Goal: Information Seeking & Learning: Check status

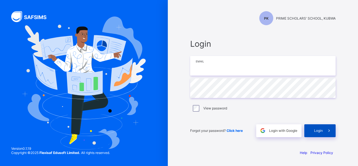
type input "**********"
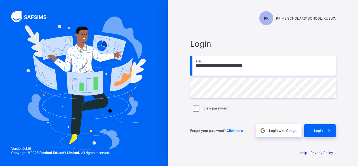
drag, startPoint x: 321, startPoint y: 132, endPoint x: 310, endPoint y: 102, distance: 31.8
click at [321, 132] on span "Login" at bounding box center [318, 131] width 9 height 4
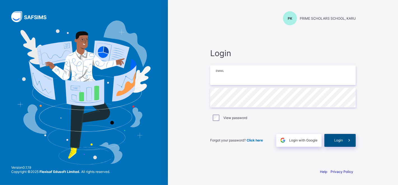
type input "**********"
click at [345, 140] on span at bounding box center [349, 140] width 13 height 13
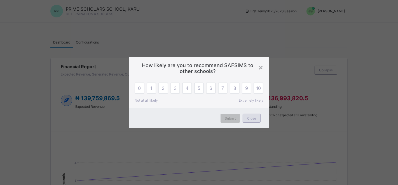
click at [253, 119] on span "Close" at bounding box center [251, 118] width 9 height 4
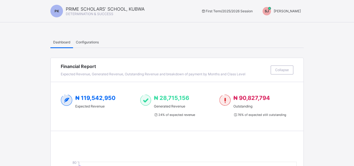
click at [294, 13] on span "[PERSON_NAME]" at bounding box center [287, 11] width 27 height 4
click at [289, 24] on span "Switch to Admin View" at bounding box center [280, 24] width 43 height 6
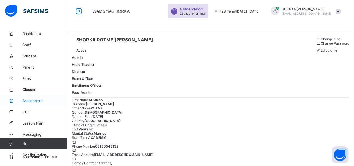
click at [35, 100] on span "Broadsheet" at bounding box center [44, 101] width 45 height 4
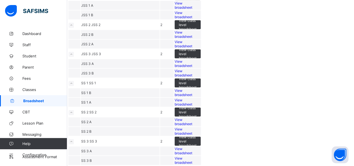
scroll to position [508, 0]
click at [192, 118] on span "View broadsheet" at bounding box center [184, 122] width 18 height 8
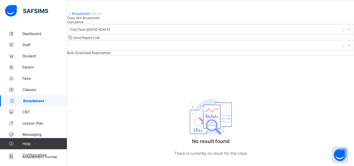
scroll to position [52, 0]
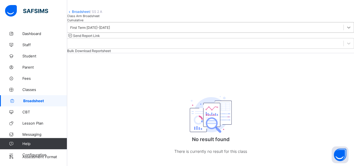
click at [347, 29] on icon at bounding box center [348, 28] width 3 height 2
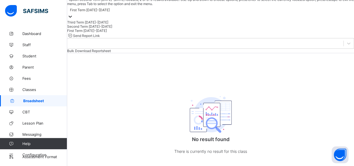
click at [102, 29] on div "Second Term 2025-2026" at bounding box center [210, 26] width 287 height 4
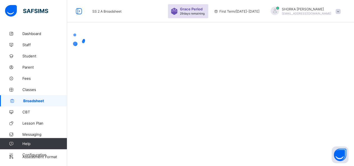
scroll to position [0, 0]
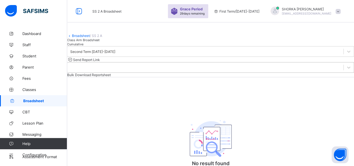
click at [285, 71] on div at bounding box center [205, 68] width 276 height 8
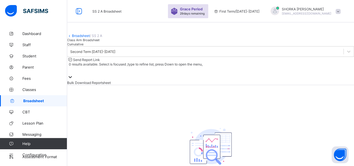
click at [285, 74] on div at bounding box center [210, 70] width 287 height 8
click at [83, 46] on span "Cumulative" at bounding box center [75, 44] width 16 height 4
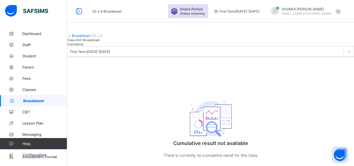
click at [83, 46] on span "Cumulative" at bounding box center [75, 44] width 16 height 4
click at [91, 42] on div "Class Arm Broadsheet" at bounding box center [210, 40] width 287 height 4
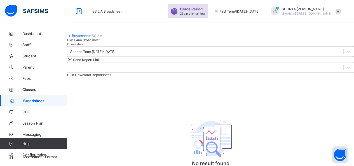
click at [113, 55] on div "Second Term 2025-2026" at bounding box center [205, 52] width 276 height 8
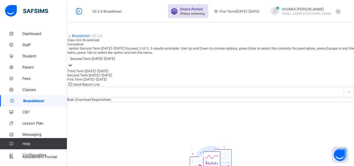
click at [94, 77] on div "Second Term 2025-2026" at bounding box center [210, 75] width 287 height 4
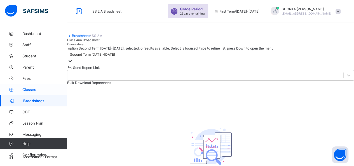
click at [29, 90] on span "Classes" at bounding box center [44, 89] width 45 height 4
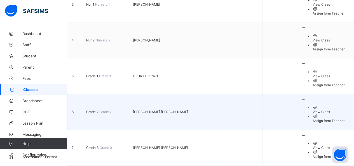
scroll to position [237, 0]
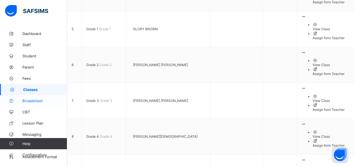
click at [33, 100] on span "Broadsheet" at bounding box center [44, 101] width 45 height 4
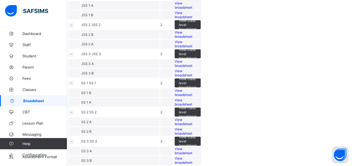
scroll to position [508, 0]
click at [192, 127] on span "View broadsheet" at bounding box center [184, 131] width 18 height 8
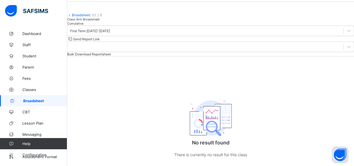
scroll to position [28, 0]
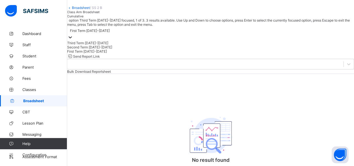
click at [110, 33] on div "First Term 2025-2026" at bounding box center [90, 31] width 40 height 4
click at [119, 49] on div "Second Term 2025-2026" at bounding box center [210, 47] width 287 height 4
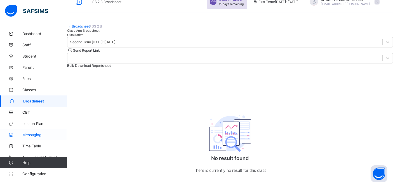
scroll to position [31, 0]
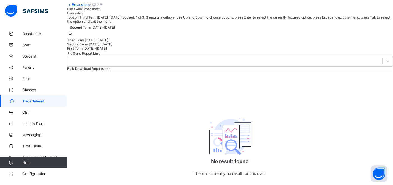
drag, startPoint x: 115, startPoint y: 52, endPoint x: 112, endPoint y: 59, distance: 7.9
click at [115, 30] on div "Second Term 2025-2026" at bounding box center [92, 27] width 45 height 4
click at [101, 50] on div "First Term 2025-2026" at bounding box center [230, 48] width 326 height 4
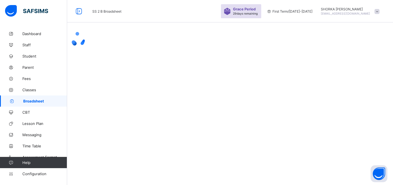
scroll to position [0, 0]
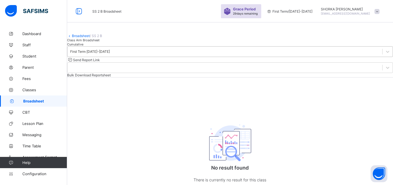
click at [122, 55] on div "First Term 2025-2026" at bounding box center [224, 52] width 315 height 8
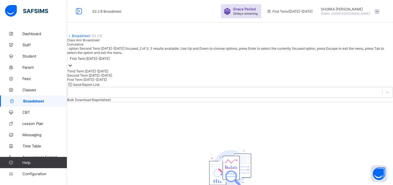
click at [105, 77] on div "Second Term 2025-2026" at bounding box center [230, 75] width 326 height 4
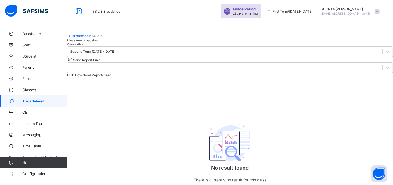
drag, startPoint x: 334, startPoint y: 13, endPoint x: 311, endPoint y: 8, distance: 23.9
click at [115, 54] on div "Second Term 2025-2026" at bounding box center [92, 52] width 45 height 4
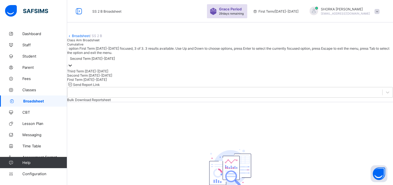
click at [102, 81] on div "First Term 2025-2026" at bounding box center [230, 79] width 326 height 4
drag, startPoint x: 140, startPoint y: 78, endPoint x: 128, endPoint y: 88, distance: 16.1
click at [140, 69] on div "First Term 2025-2026" at bounding box center [230, 62] width 326 height 14
drag, startPoint x: 108, startPoint y: 101, endPoint x: 110, endPoint y: 99, distance: 3.2
click at [108, 77] on div "Second Term 2025-2026" at bounding box center [230, 75] width 326 height 4
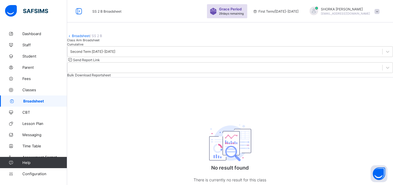
drag, startPoint x: 332, startPoint y: 16, endPoint x: 315, endPoint y: 5, distance: 20.7
drag, startPoint x: 135, startPoint y: 90, endPoint x: 135, endPoint y: 87, distance: 3.4
click at [135, 77] on div "Second Term 2025-2026 Send Report Link Bulk Download Reportsheet" at bounding box center [230, 61] width 326 height 31
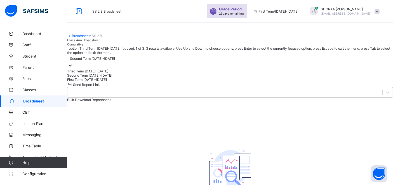
drag, startPoint x: 135, startPoint y: 86, endPoint x: 121, endPoint y: 94, distance: 16.4
click at [135, 69] on div "Second Term 2025-2026" at bounding box center [230, 62] width 326 height 14
click at [104, 81] on div "First Term 2025-2026" at bounding box center [230, 79] width 326 height 4
click at [110, 61] on div "First Term 2025-2026" at bounding box center [90, 59] width 40 height 4
click at [102, 77] on div "Second Term 2025-2026" at bounding box center [230, 75] width 326 height 4
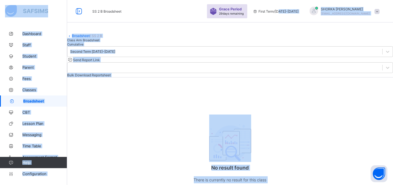
drag, startPoint x: 333, startPoint y: 15, endPoint x: 295, endPoint y: 10, distance: 38.2
click at [295, 10] on div "SS 2 B Broadsheet Grace Period 29 days remaining First Term / 2025-2026 SHORKA …" at bounding box center [196, 99] width 393 height 198
copy div "25-2026 SHORKA JOEL Shorkajoelshorka92@gmail.com Dashboard Staff Student Parent…"
click at [161, 46] on div "Class Arm Broadsheet Cumulative" at bounding box center [230, 42] width 326 height 8
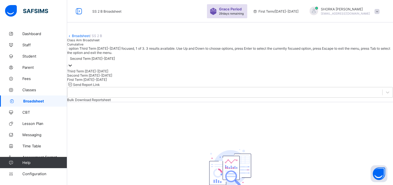
click at [115, 61] on div "Second Term 2025-2026" at bounding box center [92, 59] width 45 height 4
click at [107, 81] on div "First Term 2025-2026" at bounding box center [230, 79] width 326 height 4
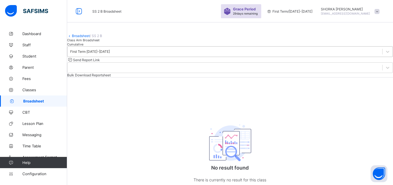
click at [126, 55] on div "First Term 2025-2026" at bounding box center [224, 52] width 315 height 8
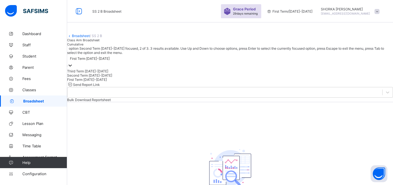
click at [111, 77] on div "Second Term 2025-2026" at bounding box center [230, 75] width 326 height 4
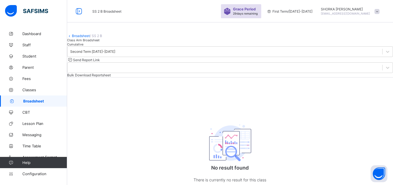
drag, startPoint x: 340, startPoint y: 16, endPoint x: 310, endPoint y: 11, distance: 29.9
copy div "No assessment format configured for the selected class."
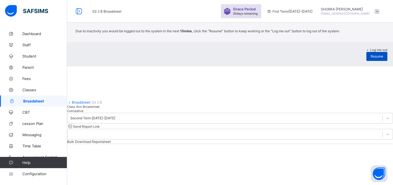
click at [354, 58] on span "Resume" at bounding box center [377, 56] width 13 height 4
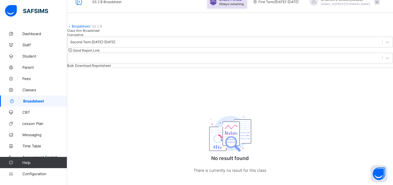
scroll to position [38, 0]
click at [37, 166] on span "Configuration" at bounding box center [44, 173] width 45 height 4
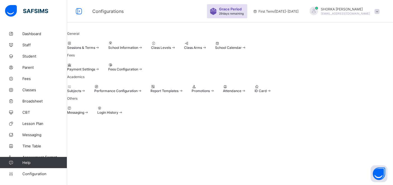
scroll to position [34, 0]
click at [100, 41] on div at bounding box center [83, 43] width 33 height 4
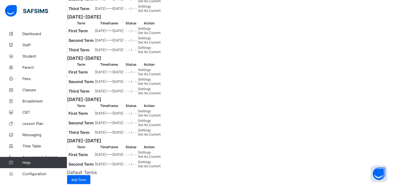
scroll to position [155, 0]
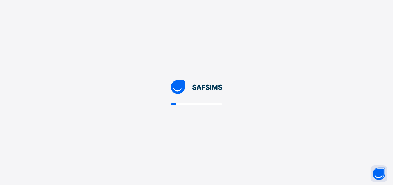
scroll to position [0, 0]
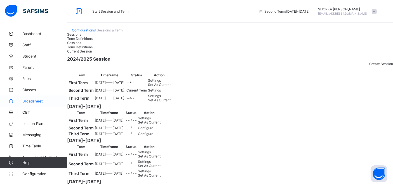
click at [34, 99] on span "Broadsheet" at bounding box center [44, 101] width 45 height 4
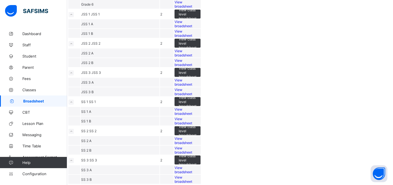
scroll to position [501, 0]
click at [192, 146] on span "View broadsheet" at bounding box center [184, 150] width 18 height 8
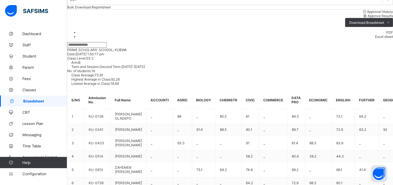
scroll to position [55, 0]
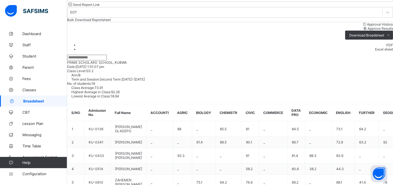
click at [354, 47] on li "PDF" at bounding box center [235, 45] width 315 height 4
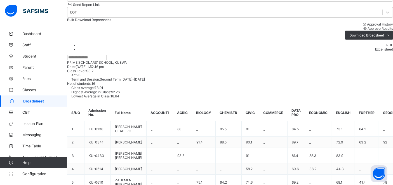
scroll to position [8, 0]
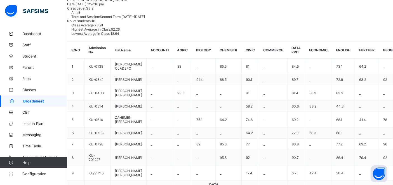
scroll to position [0, 0]
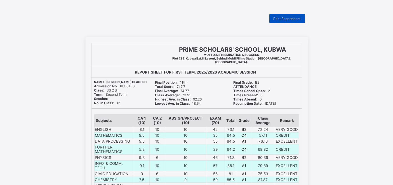
click at [286, 20] on span "Print Reportsheet" at bounding box center [287, 19] width 27 height 4
click at [279, 18] on span "Print Reportsheet" at bounding box center [287, 19] width 27 height 4
